Goal: Information Seeking & Learning: Understand process/instructions

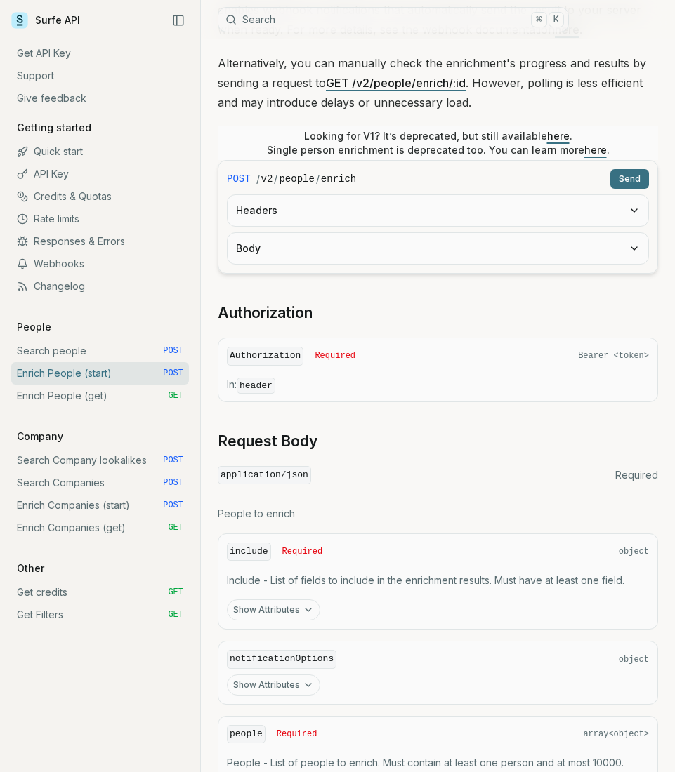
scroll to position [216, 0]
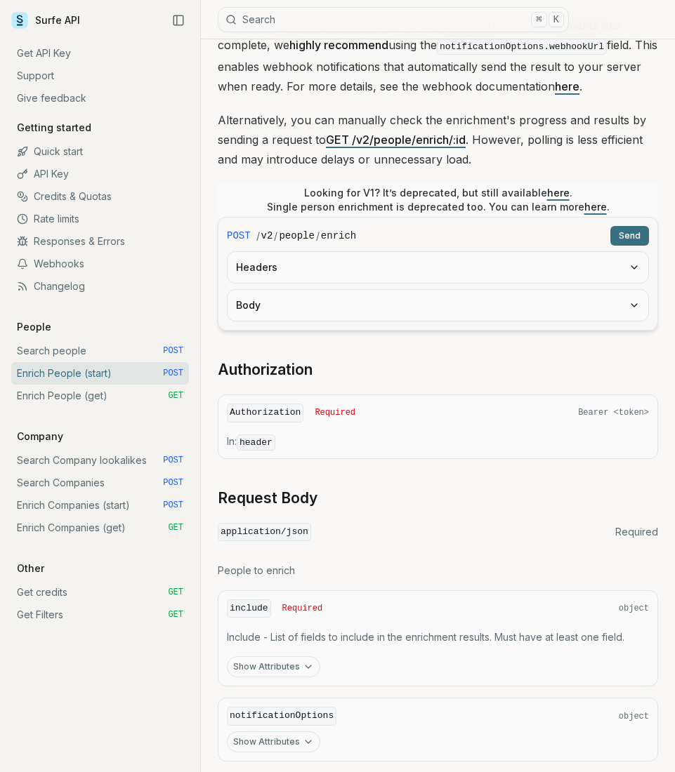
click at [467, 305] on button "Body" at bounding box center [438, 305] width 421 height 31
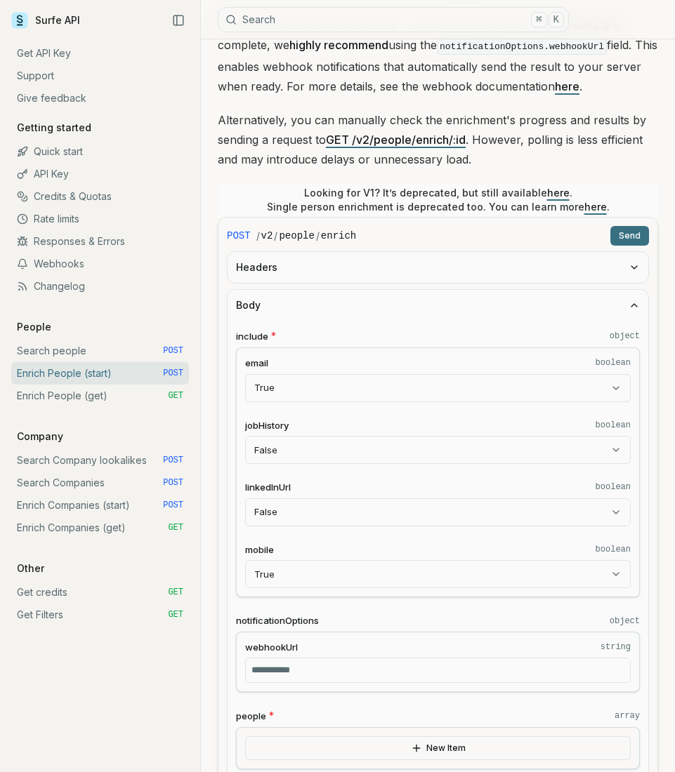
click at [336, 268] on button "Headers" at bounding box center [438, 267] width 421 height 31
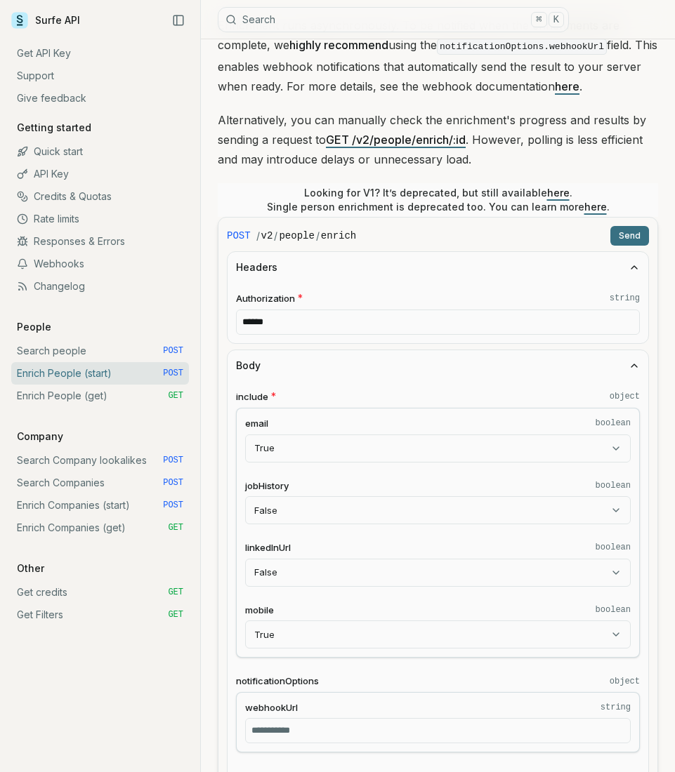
click at [251, 297] on span "Authorization" at bounding box center [265, 298] width 59 height 13
click at [251, 310] on input "******" at bounding box center [438, 322] width 404 height 25
click at [251, 297] on span "Authorization" at bounding box center [265, 298] width 59 height 13
click at [251, 310] on input "******" at bounding box center [438, 322] width 404 height 25
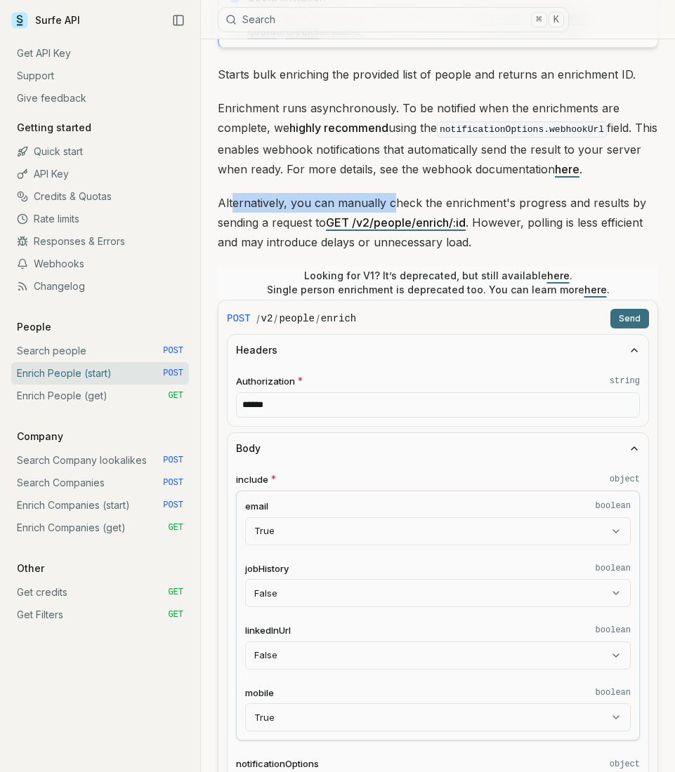
drag, startPoint x: 232, startPoint y: 197, endPoint x: 413, endPoint y: 199, distance: 181.2
click at [405, 199] on p "Alternatively, you can manually check the enrichment's progress and results by …" at bounding box center [438, 222] width 440 height 59
click at [416, 199] on p "Alternatively, you can manually check the enrichment's progress and results by …" at bounding box center [438, 222] width 440 height 59
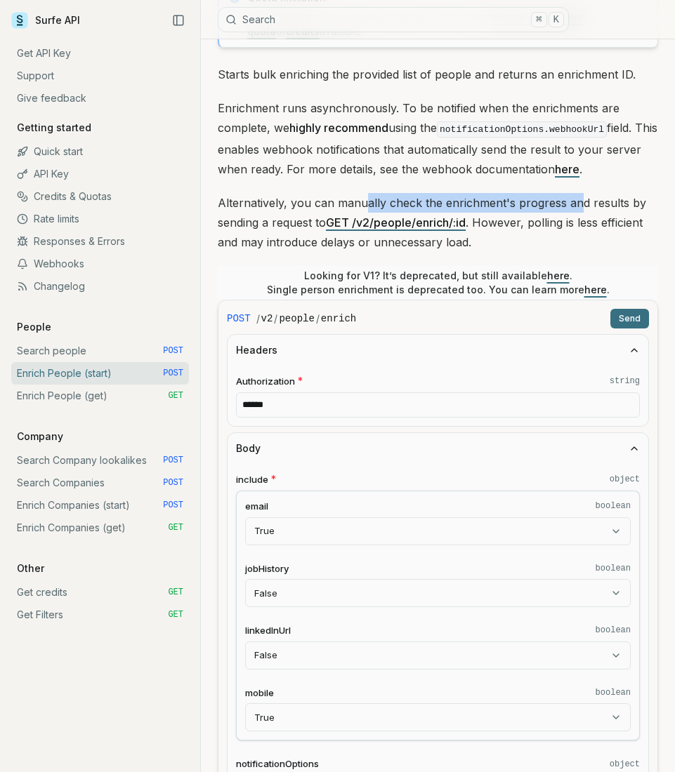
drag, startPoint x: 578, startPoint y: 193, endPoint x: 365, endPoint y: 195, distance: 212.8
click at [365, 195] on p "Alternatively, you can manually check the enrichment's progress and results by …" at bounding box center [438, 222] width 440 height 59
drag, startPoint x: 602, startPoint y: 204, endPoint x: 474, endPoint y: 199, distance: 127.9
click at [478, 199] on p "Alternatively, you can manually check the enrichment's progress and results by …" at bounding box center [438, 222] width 440 height 59
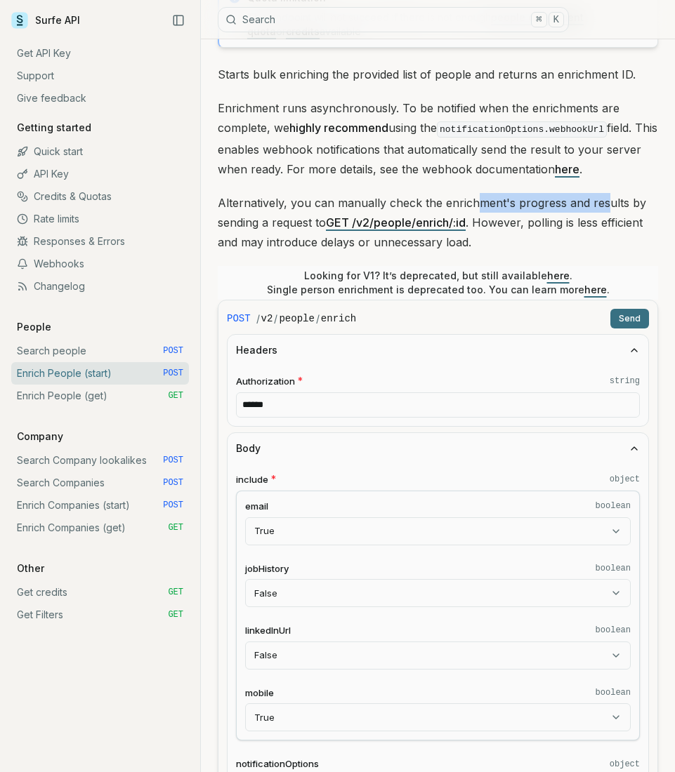
click at [474, 199] on p "Alternatively, you can manually check the enrichment's progress and results by …" at bounding box center [438, 222] width 440 height 59
drag, startPoint x: 239, startPoint y: 218, endPoint x: 281, endPoint y: 219, distance: 41.4
click at [258, 220] on p "Alternatively, you can manually check the enrichment's progress and results by …" at bounding box center [438, 222] width 440 height 59
drag, startPoint x: 256, startPoint y: 110, endPoint x: 395, endPoint y: 110, distance: 139.8
click at [394, 110] on p "Enrichment runs asynchronously. To be notified when the enrichments are complet…" at bounding box center [438, 138] width 440 height 81
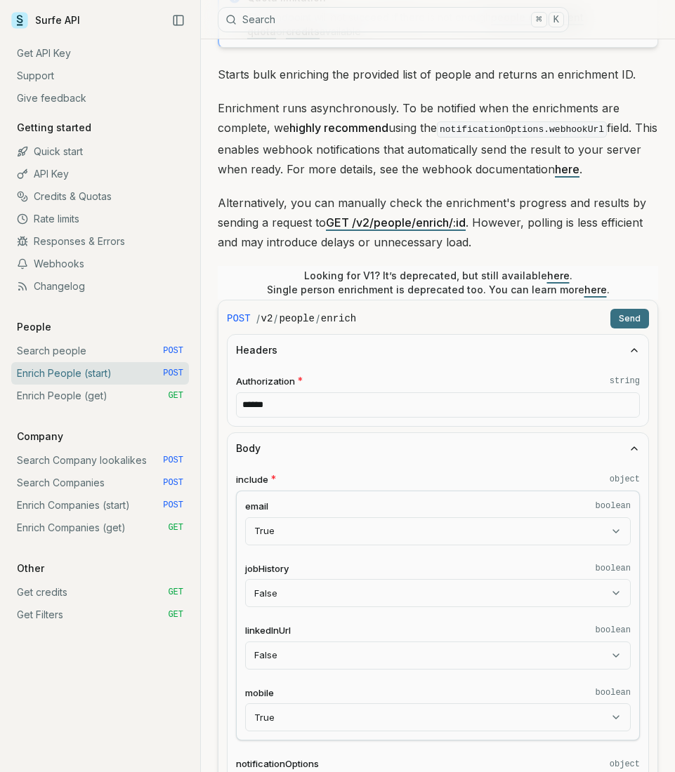
click at [395, 110] on p "Enrichment runs asynchronously. To be notified when the enrichments are complet…" at bounding box center [438, 138] width 440 height 81
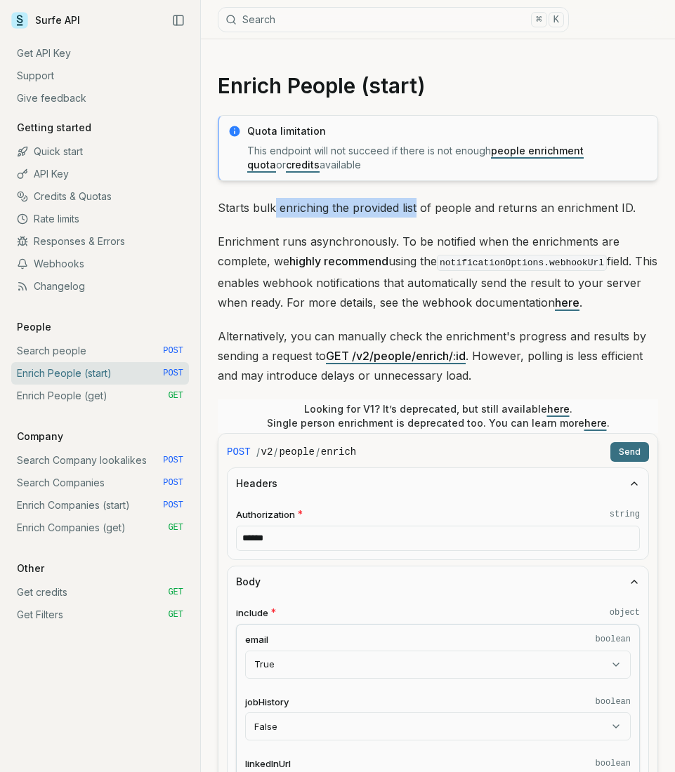
drag, startPoint x: 274, startPoint y: 213, endPoint x: 430, endPoint y: 211, distance: 155.9
click at [430, 211] on p "Starts bulk enriching the provided list of people and returns an enrichment ID." at bounding box center [438, 208] width 440 height 20
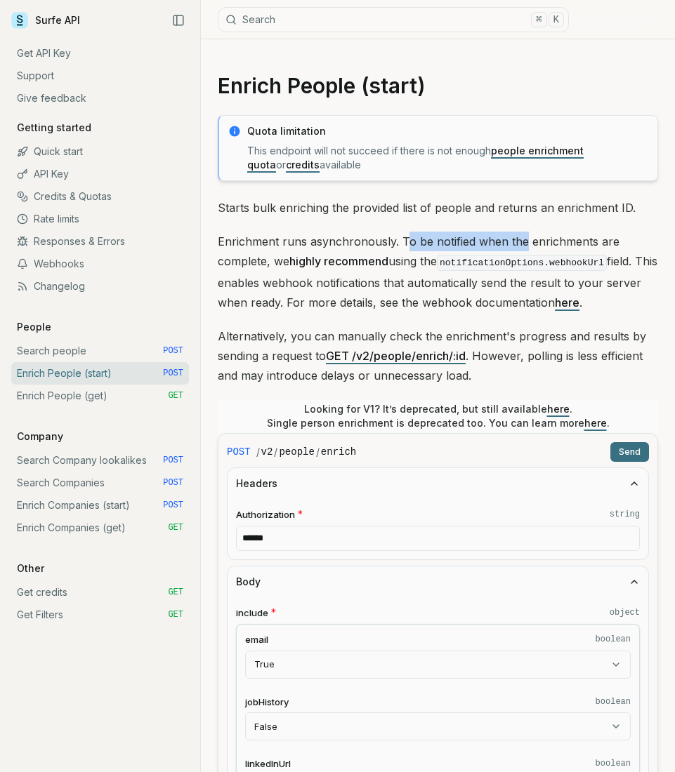
drag, startPoint x: 522, startPoint y: 247, endPoint x: 396, endPoint y: 244, distance: 126.5
click at [401, 244] on p "Enrichment runs asynchronously. To be notified when the enrichments are complet…" at bounding box center [438, 272] width 440 height 81
click at [396, 244] on p "Enrichment runs asynchronously. To be notified when the enrichments are complet…" at bounding box center [438, 272] width 440 height 81
drag, startPoint x: 246, startPoint y: 256, endPoint x: 360, endPoint y: 258, distance: 114.5
click at [359, 258] on p "Enrichment runs asynchronously. To be notified when the enrichments are complet…" at bounding box center [438, 272] width 440 height 81
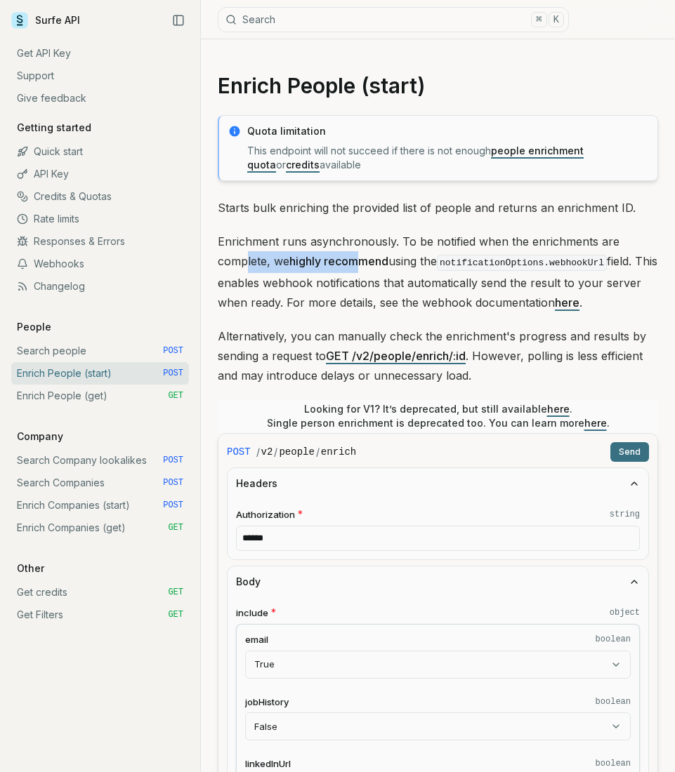
click at [360, 258] on strong "highly recommend" at bounding box center [338, 261] width 99 height 14
drag, startPoint x: 273, startPoint y: 284, endPoint x: 472, endPoint y: 280, distance: 198.8
click at [468, 280] on p "Enrichment runs asynchronously. To be notified when the enrichments are complet…" at bounding box center [438, 272] width 440 height 81
click at [499, 280] on p "Enrichment runs asynchronously. To be notified when the enrichments are complet…" at bounding box center [438, 272] width 440 height 81
drag, startPoint x: 362, startPoint y: 303, endPoint x: 526, endPoint y: 300, distance: 164.4
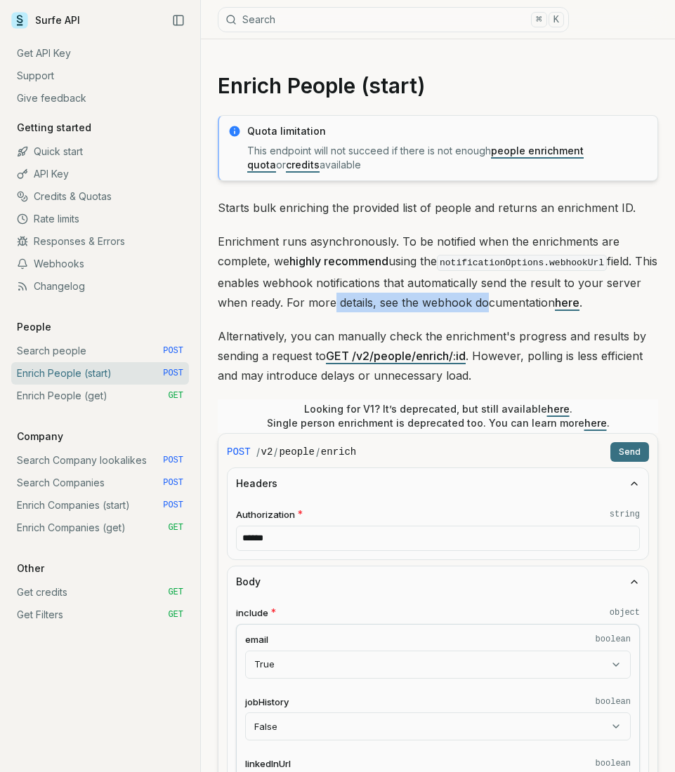
click at [522, 301] on p "Enrichment runs asynchronously. To be notified when the enrichments are complet…" at bounding box center [438, 272] width 440 height 81
click at [526, 300] on p "Enrichment runs asynchronously. To be notified when the enrichments are complet…" at bounding box center [438, 272] width 440 height 81
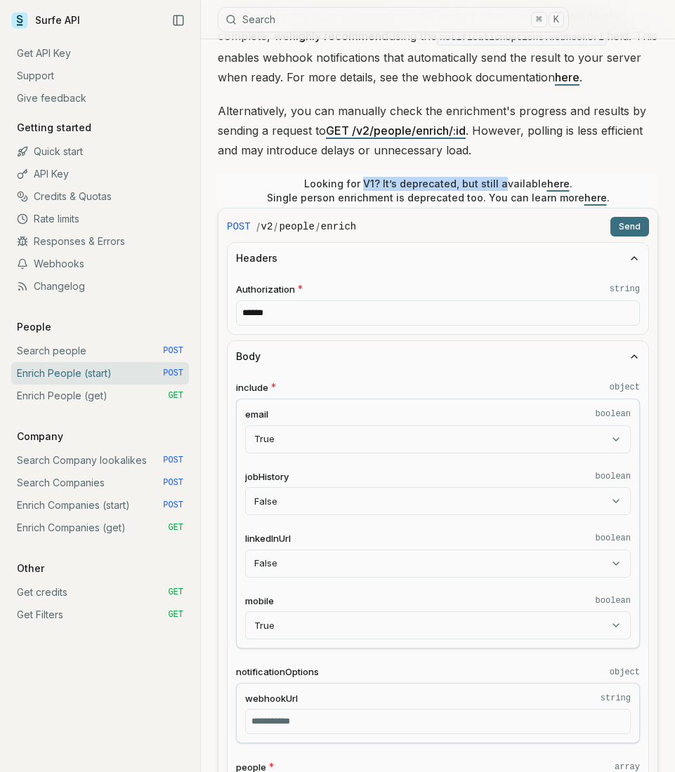
drag, startPoint x: 504, startPoint y: 185, endPoint x: 358, endPoint y: 185, distance: 145.4
click at [364, 185] on p "Looking for V1? It’s deprecated, but still available here . Single person enric…" at bounding box center [438, 191] width 343 height 28
click at [358, 185] on p "Looking for V1? It’s deprecated, but still available here . Single person enric…" at bounding box center [438, 191] width 343 height 28
drag, startPoint x: 317, startPoint y: 199, endPoint x: 443, endPoint y: 195, distance: 126.5
click at [423, 197] on p "Looking for V1? It’s deprecated, but still available here . Single person enric…" at bounding box center [438, 191] width 343 height 28
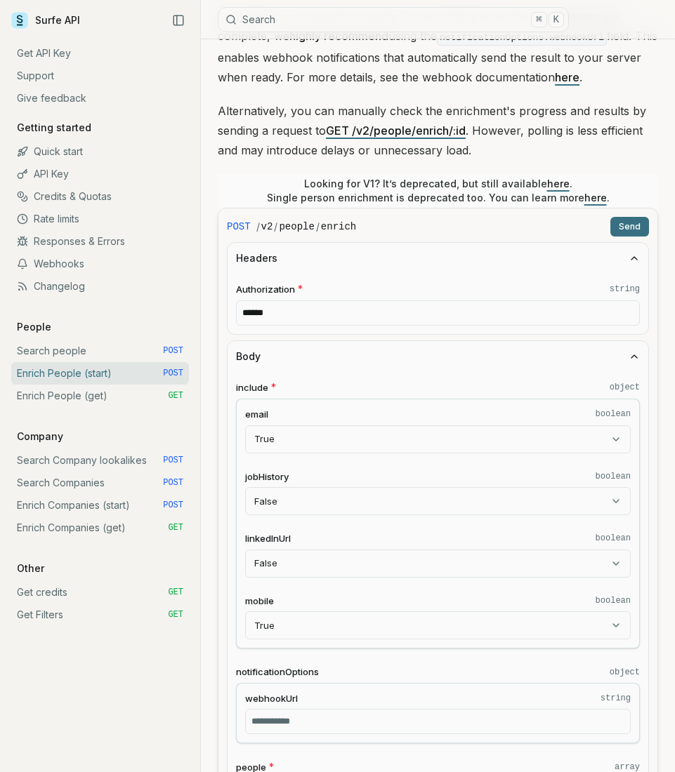
click at [443, 195] on p "Looking for V1? It’s deprecated, but still available here . Single person enric…" at bounding box center [438, 191] width 343 height 28
drag, startPoint x: 471, startPoint y: 196, endPoint x: 385, endPoint y: 201, distance: 85.8
click at [388, 201] on p "Looking for V1? It’s deprecated, but still available here . Single person enric…" at bounding box center [438, 191] width 343 height 28
drag, startPoint x: 385, startPoint y: 201, endPoint x: 500, endPoint y: 198, distance: 115.2
click at [385, 201] on p "Looking for V1? It’s deprecated, but still available here . Single person enric…" at bounding box center [438, 191] width 343 height 28
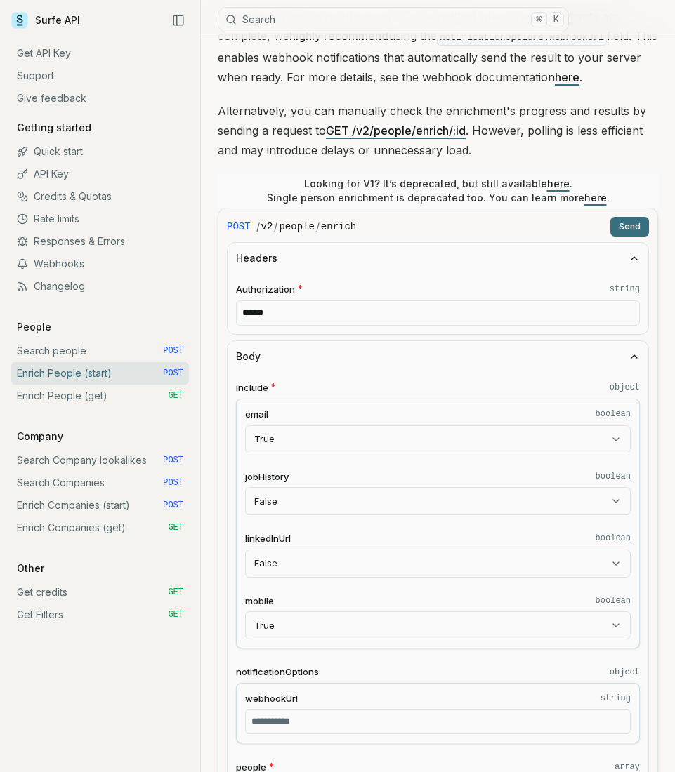
click at [543, 197] on p "Looking for V1? It’s deprecated, but still available here . Single person enric…" at bounding box center [438, 191] width 343 height 28
drag, startPoint x: 426, startPoint y: 180, endPoint x: 324, endPoint y: 183, distance: 102.6
click at [324, 183] on p "Looking for V1? It’s deprecated, but still available here . Single person enric…" at bounding box center [438, 191] width 343 height 28
drag, startPoint x: 324, startPoint y: 183, endPoint x: 407, endPoint y: 185, distance: 83.6
click at [326, 183] on p "Looking for V1? It’s deprecated, but still available here . Single person enric…" at bounding box center [438, 191] width 343 height 28
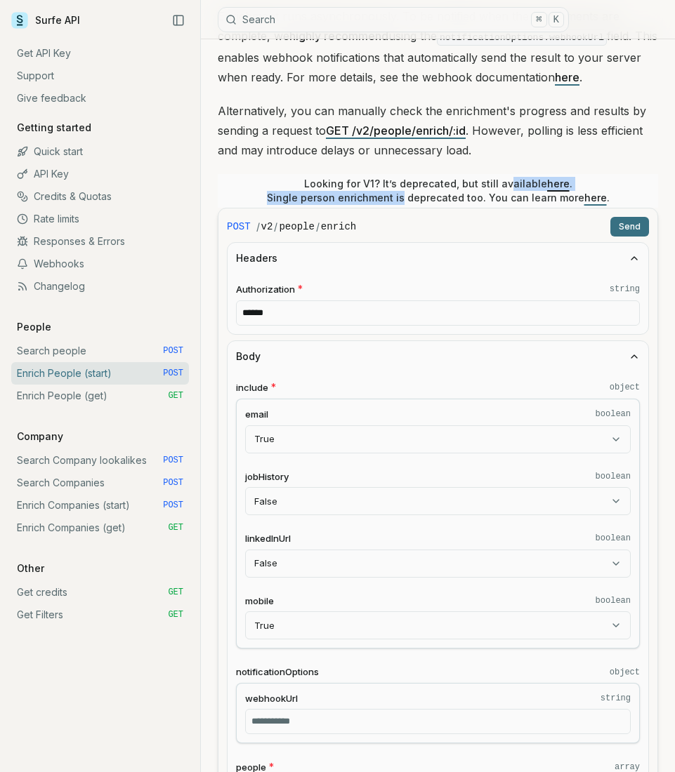
drag, startPoint x: 403, startPoint y: 191, endPoint x: 506, endPoint y: 184, distance: 103.5
click at [506, 184] on p "Looking for V1? It’s deprecated, but still available here . Single person enric…" at bounding box center [438, 191] width 343 height 28
drag, startPoint x: 506, startPoint y: 184, endPoint x: 495, endPoint y: 184, distance: 11.2
click at [506, 184] on p "Looking for V1? It’s deprecated, but still available here . Single person enric…" at bounding box center [438, 191] width 343 height 28
click at [475, 184] on p "Looking for V1? It’s deprecated, but still available here . Single person enric…" at bounding box center [438, 191] width 343 height 28
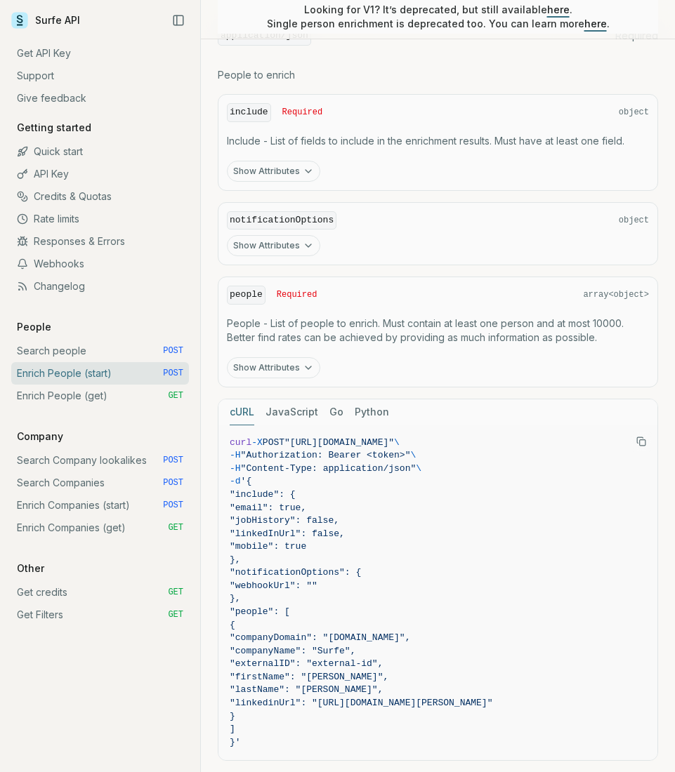
scroll to position [1245, 0]
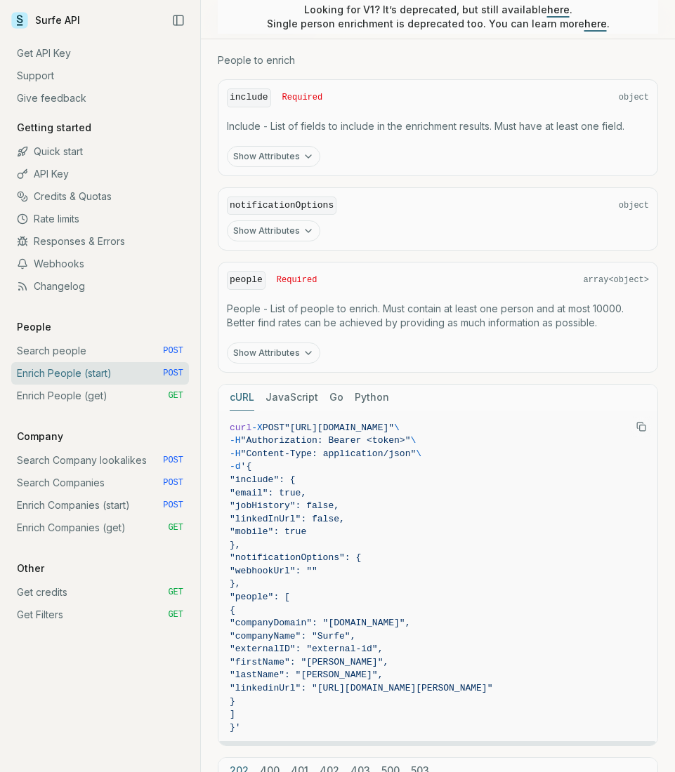
drag, startPoint x: 305, startPoint y: 425, endPoint x: 517, endPoint y: 428, distance: 211.4
click at [394, 428] on span ""[URL][DOMAIN_NAME]"" at bounding box center [339, 428] width 110 height 11
copy span "[URL][DOMAIN_NAME]"
click at [347, 441] on span ""Authorization: Bearer <token>"" at bounding box center [326, 440] width 170 height 11
click at [294, 437] on span ""Authorization: Bearer <token>"" at bounding box center [326, 440] width 170 height 11
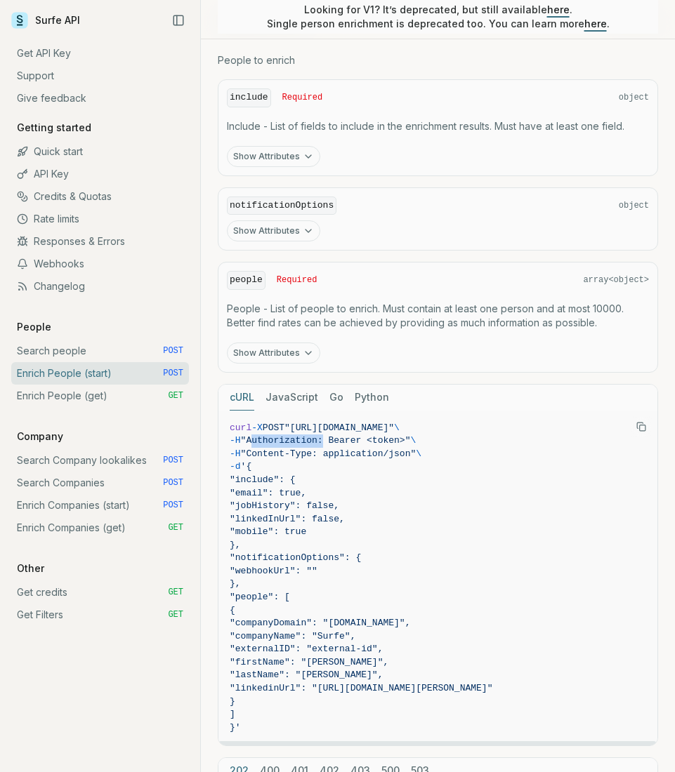
click at [294, 437] on span ""Authorization: Bearer <token>"" at bounding box center [326, 440] width 170 height 11
click at [306, 491] on span ""email": true," at bounding box center [268, 493] width 77 height 11
click at [273, 506] on span ""jobHistory": false," at bounding box center [285, 506] width 110 height 11
click at [336, 522] on span ""linkedInUrl": false," at bounding box center [438, 519] width 416 height 13
click at [289, 535] on span ""mobile": true" at bounding box center [268, 532] width 77 height 11
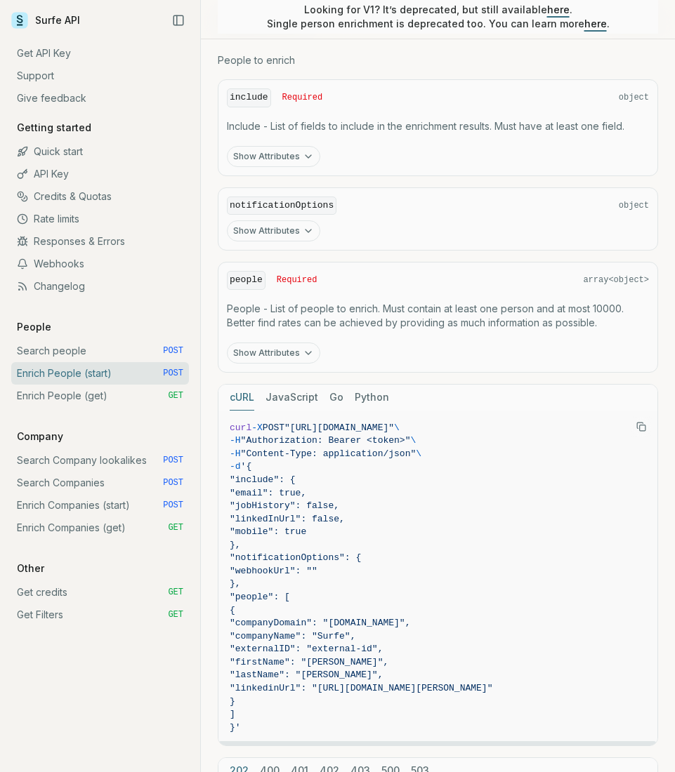
click at [299, 557] on span ""notificationOptions": {" at bounding box center [295, 558] width 131 height 11
click at [285, 568] on span ""webhookUrl": """ at bounding box center [274, 571] width 88 height 11
click at [305, 612] on span "{" at bounding box center [438, 611] width 416 height 13
click at [305, 635] on span ""companyName": "Surfe"," at bounding box center [293, 636] width 126 height 11
click at [302, 661] on span ""firstName": "[PERSON_NAME]"," at bounding box center [309, 662] width 159 height 11
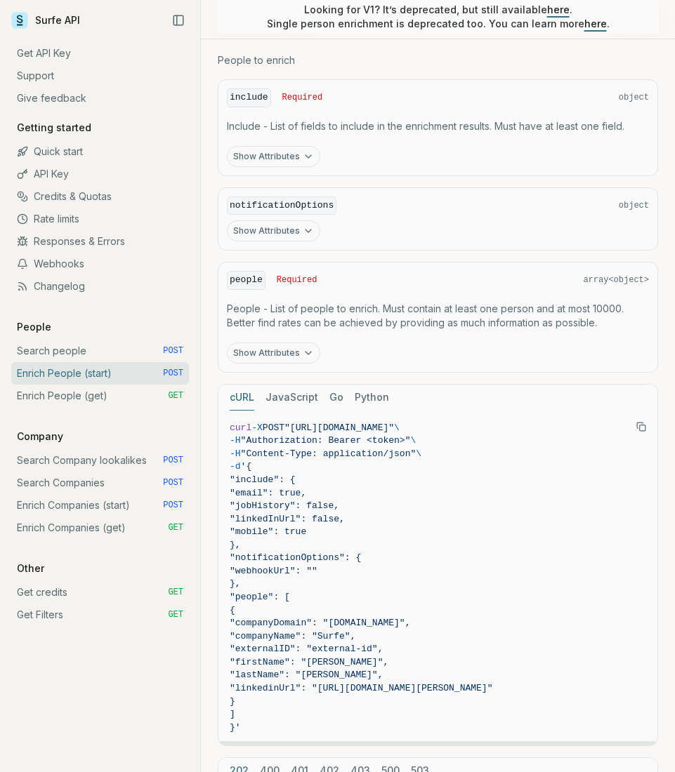
click at [302, 683] on span ""linkedinUrl": "[URL][DOMAIN_NAME][PERSON_NAME]"" at bounding box center [361, 688] width 263 height 11
click at [252, 465] on span "'{" at bounding box center [246, 466] width 11 height 11
click at [252, 467] on span "'{" at bounding box center [246, 466] width 11 height 11
drag, startPoint x: 265, startPoint y: 463, endPoint x: 278, endPoint y: 478, distance: 19.4
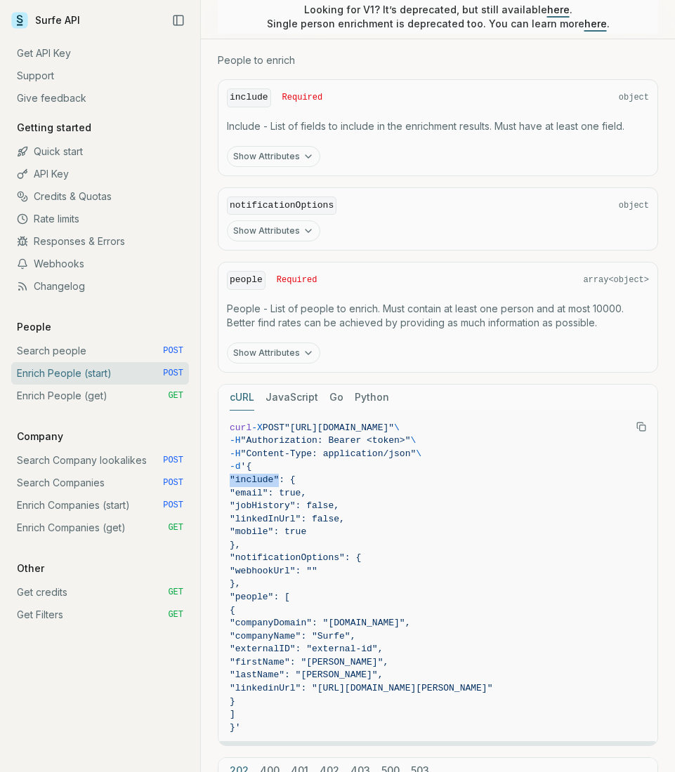
click at [278, 478] on code "curl -X POST "[URL][DOMAIN_NAME]" \ -H "Authorization: Bearer <token>" \ -H "Co…" at bounding box center [438, 578] width 416 height 313
click at [286, 454] on span ""Content-Type: application/json"" at bounding box center [329, 454] width 176 height 11
click at [262, 454] on span ""Content-Type: application/json"" at bounding box center [329, 454] width 176 height 11
click at [230, 554] on span ""notificationOptions": {" at bounding box center [295, 558] width 131 height 11
click at [252, 463] on span "'{" at bounding box center [246, 466] width 11 height 11
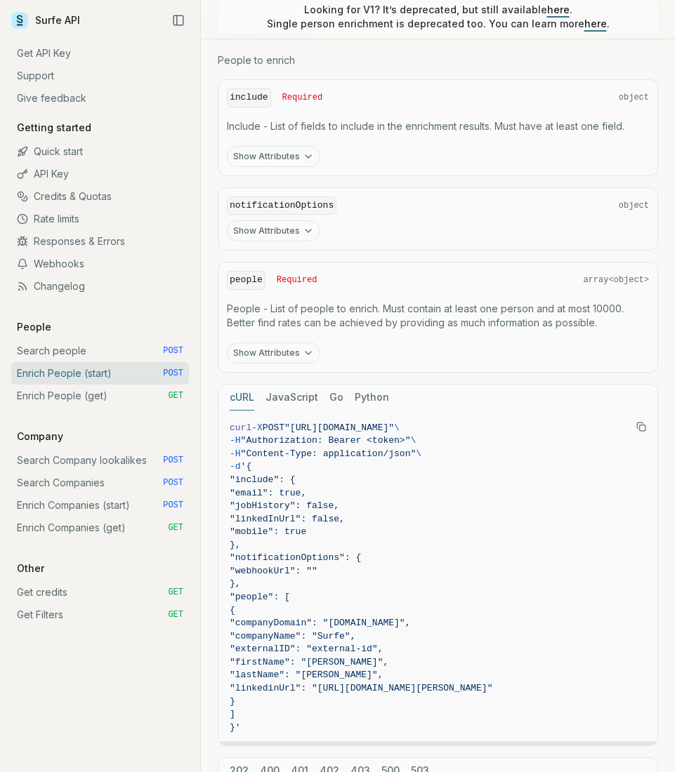
drag, startPoint x: 256, startPoint y: 463, endPoint x: 282, endPoint y: 722, distance: 260.4
click at [282, 722] on code "curl -X POST "[URL][DOMAIN_NAME]" \ -H "Authorization: Bearer <token>" \ -H "Co…" at bounding box center [438, 578] width 416 height 313
copy code "'{ "include": { "email": true, "jobHistory": false, "linkedInUrl": false, "mobi…"
click at [343, 638] on span ""companyName": "Surfe"," at bounding box center [293, 636] width 126 height 11
click at [299, 544] on span "}," at bounding box center [438, 545] width 416 height 13
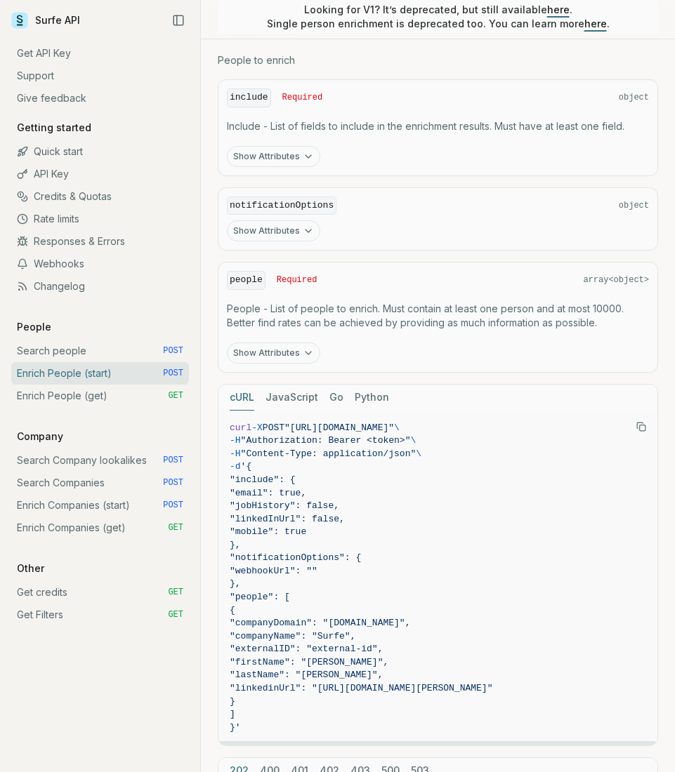
click at [303, 526] on span ""mobile": true" at bounding box center [438, 532] width 416 height 13
click at [284, 553] on span ""notificationOptions": {" at bounding box center [295, 558] width 131 height 11
drag, startPoint x: 263, startPoint y: 555, endPoint x: 351, endPoint y: 558, distance: 88.5
click at [349, 558] on span ""notificationOptions": {" at bounding box center [295, 558] width 131 height 11
drag, startPoint x: 351, startPoint y: 558, endPoint x: 323, endPoint y: 566, distance: 29.3
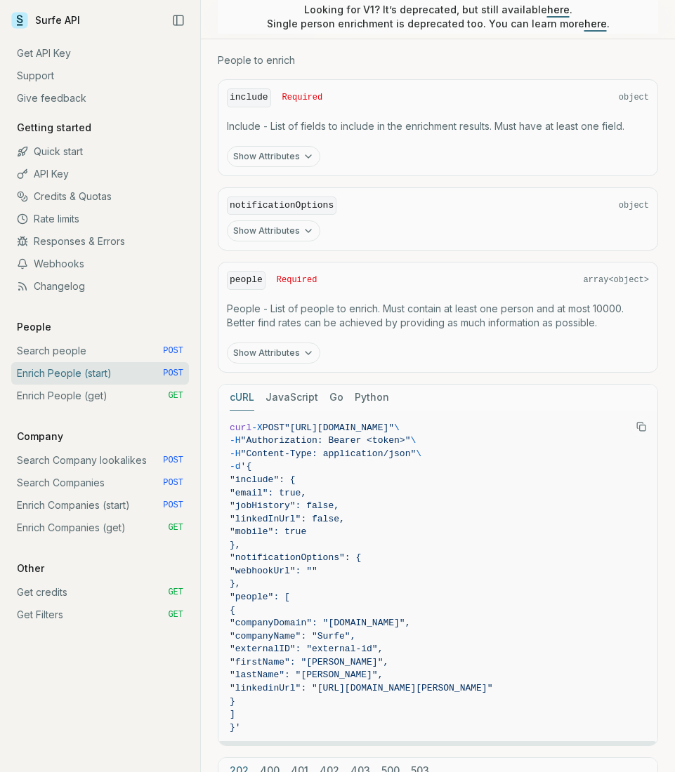
click at [351, 557] on span ""notificationOptions": {" at bounding box center [295, 558] width 131 height 11
click at [303, 573] on span ""webhookUrl": """ at bounding box center [274, 571] width 88 height 11
click at [288, 572] on span ""webhookUrl": """ at bounding box center [274, 571] width 88 height 11
click at [306, 571] on span ""webhookUrl": """ at bounding box center [274, 571] width 88 height 11
click at [317, 569] on span ""webhookUrl": """ at bounding box center [274, 571] width 88 height 11
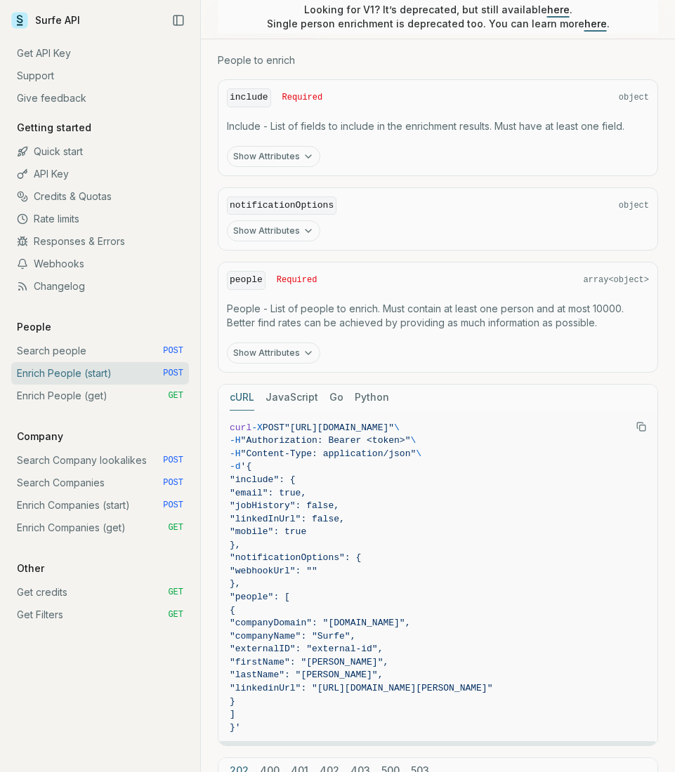
click at [265, 586] on span "}," at bounding box center [438, 584] width 416 height 13
click at [268, 594] on span ""people": [" at bounding box center [260, 597] width 60 height 11
click at [270, 595] on span ""people": [" at bounding box center [260, 597] width 60 height 11
click at [305, 625] on span ""companyDomain": "[DOMAIN_NAME]"," at bounding box center [320, 623] width 180 height 11
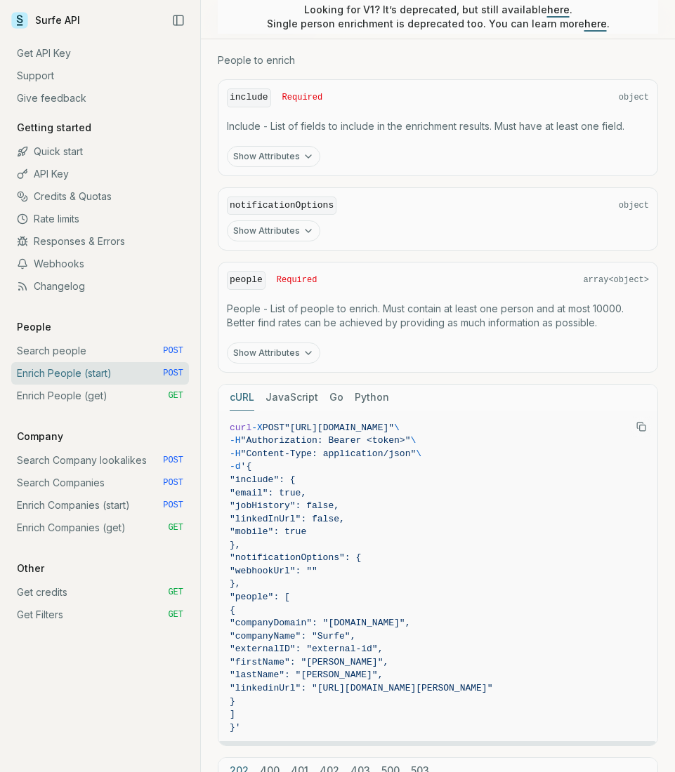
click at [254, 354] on button "Show Attributes" at bounding box center [273, 353] width 93 height 21
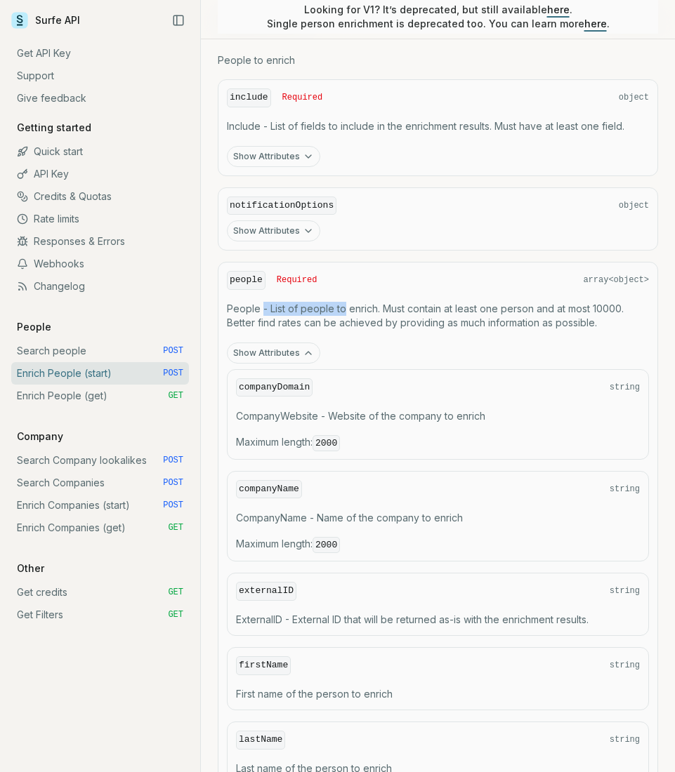
drag, startPoint x: 263, startPoint y: 307, endPoint x: 344, endPoint y: 310, distance: 80.8
click at [344, 310] on p "People - List of people to enrich. Must contain at least one person and at most…" at bounding box center [438, 316] width 422 height 28
click at [344, 311] on p "People - List of people to enrich. Must contain at least one person and at most…" at bounding box center [438, 316] width 422 height 28
drag, startPoint x: 548, startPoint y: 303, endPoint x: 390, endPoint y: 301, distance: 158.7
click at [390, 302] on p "People - List of people to enrich. Must contain at least one person and at most…" at bounding box center [438, 316] width 422 height 28
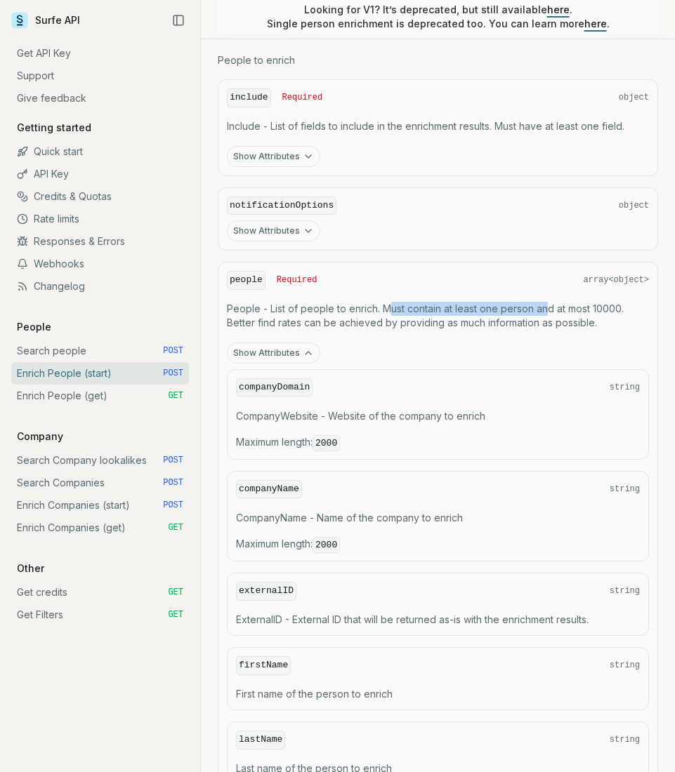
click at [390, 302] on p "People - List of people to enrich. Must contain at least one person and at most…" at bounding box center [438, 316] width 422 height 28
drag, startPoint x: 587, startPoint y: 310, endPoint x: 383, endPoint y: 305, distance: 203.7
click at [386, 305] on p "People - List of people to enrich. Must contain at least one person and at most…" at bounding box center [438, 316] width 422 height 28
click at [383, 305] on p "People - List of people to enrich. Must contain at least one person and at most…" at bounding box center [438, 316] width 422 height 28
drag, startPoint x: 250, startPoint y: 318, endPoint x: 375, endPoint y: 315, distance: 125.0
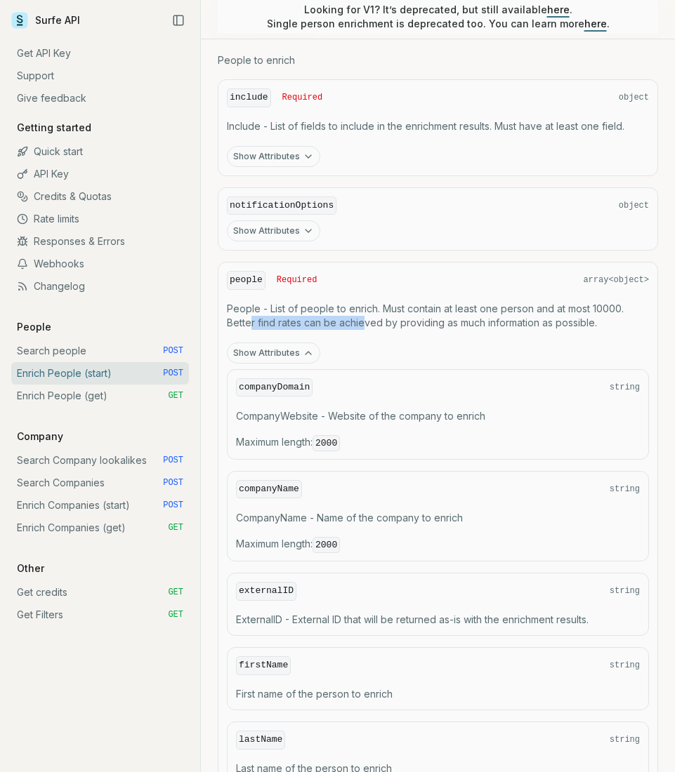
click at [371, 315] on p "People - List of people to enrich. Must contain at least one person and at most…" at bounding box center [438, 316] width 422 height 28
click at [375, 315] on p "People - List of people to enrich. Must contain at least one person and at most…" at bounding box center [438, 316] width 422 height 28
click at [274, 351] on button "Show Attributes" at bounding box center [273, 353] width 93 height 21
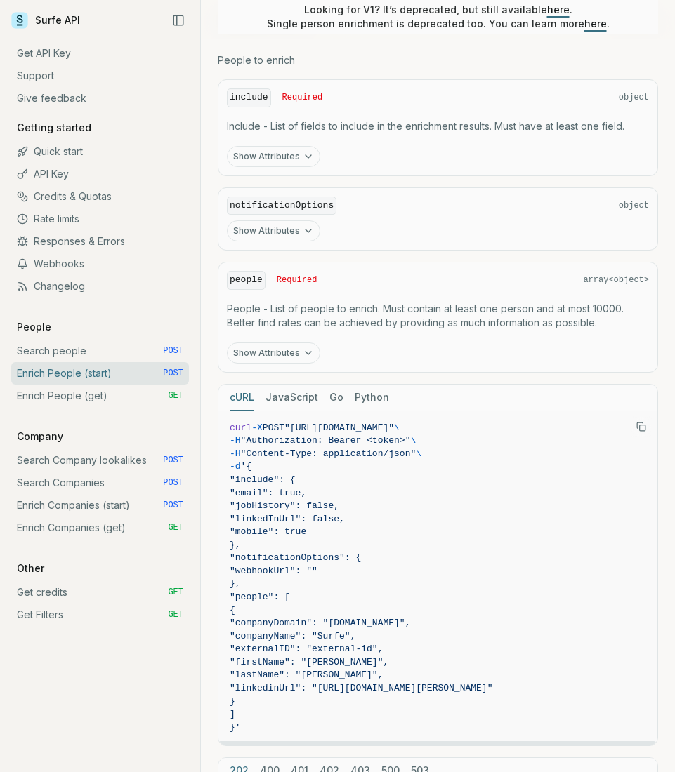
click at [355, 638] on span ""companyName": "Surfe"," at bounding box center [293, 636] width 126 height 11
click at [305, 649] on span ""externalID": "external-id"," at bounding box center [306, 649] width 153 height 11
click at [335, 659] on span ""firstName": "[PERSON_NAME]"," at bounding box center [309, 662] width 159 height 11
drag, startPoint x: 393, startPoint y: 662, endPoint x: 301, endPoint y: 662, distance: 92.7
click at [302, 662] on span ""firstName": "[PERSON_NAME]"," at bounding box center [438, 663] width 416 height 13
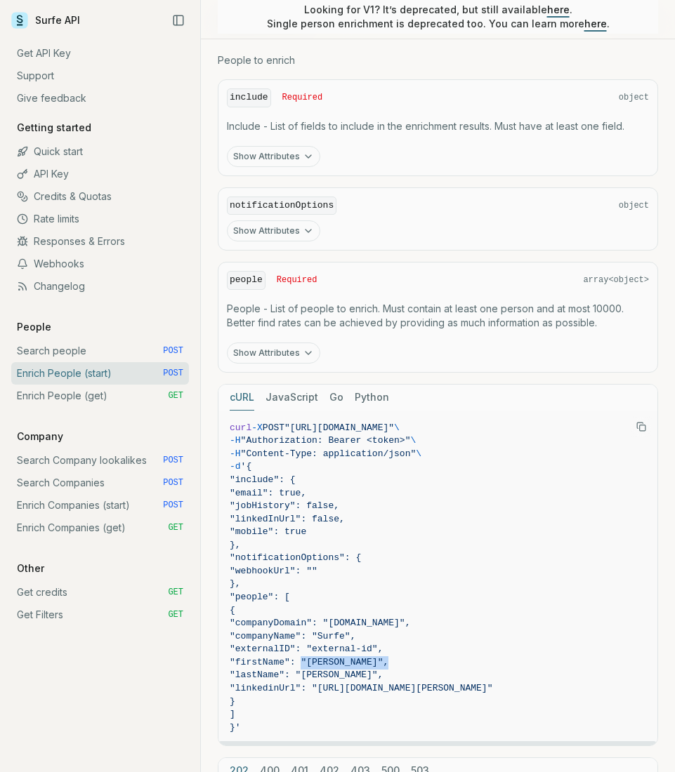
click at [301, 662] on span ""firstName": "[PERSON_NAME]"," at bounding box center [309, 662] width 159 height 11
click at [326, 657] on span ""firstName": "[PERSON_NAME]"," at bounding box center [309, 662] width 159 height 11
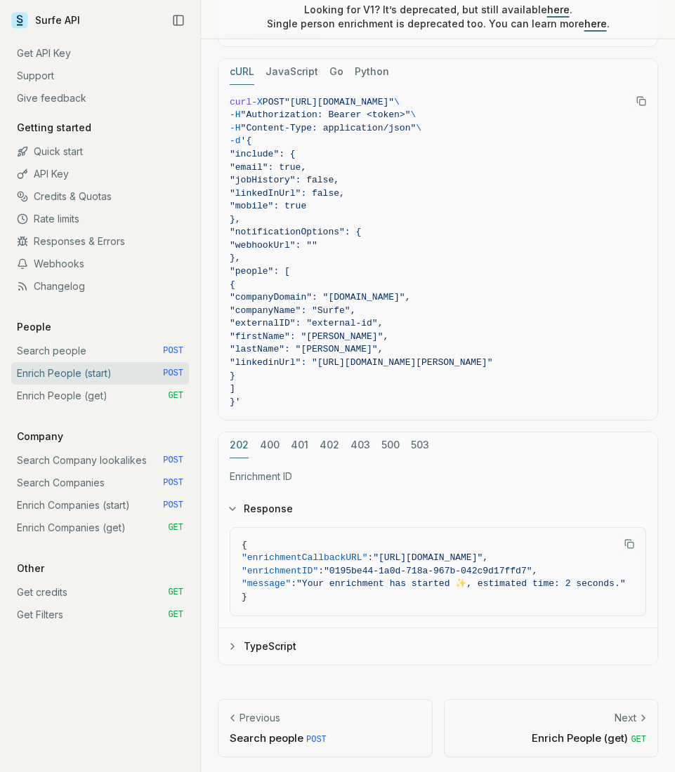
scroll to position [1570, 0]
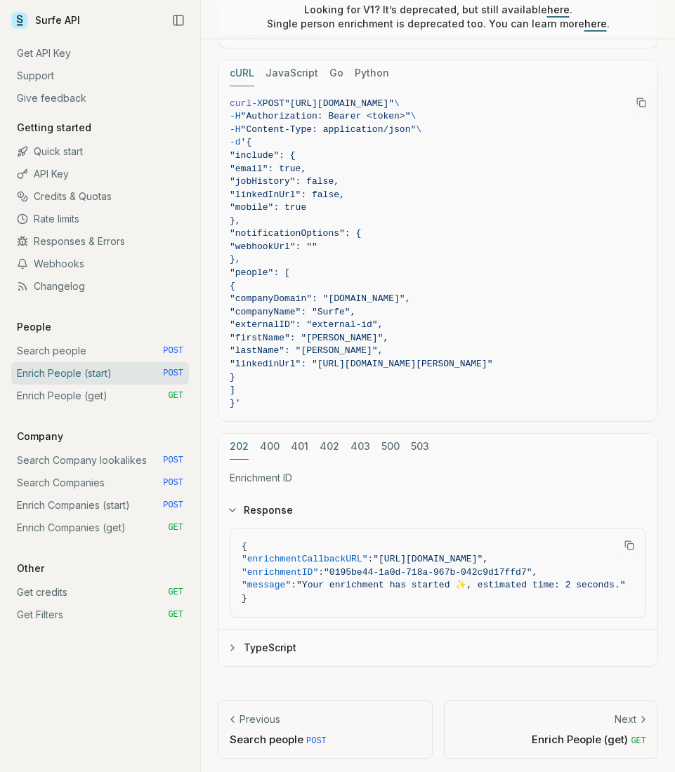
click at [506, 717] on div "Next" at bounding box center [551, 720] width 191 height 14
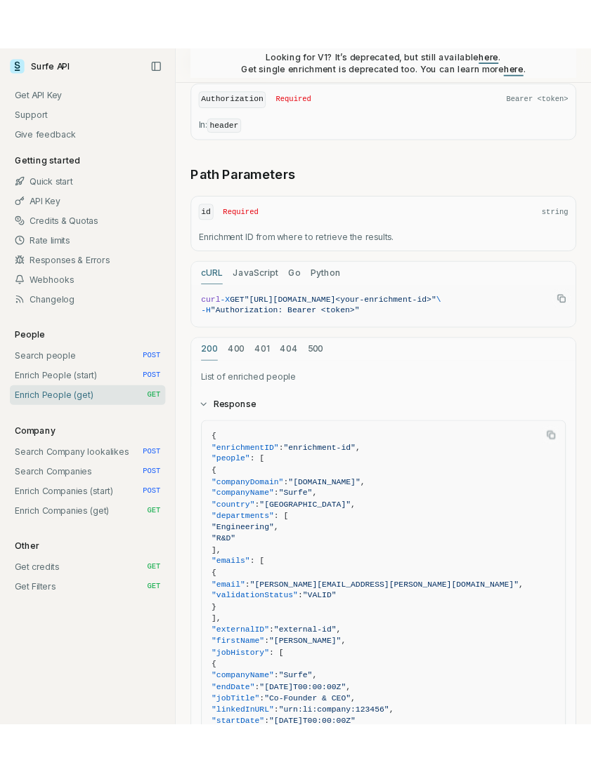
scroll to position [559, 0]
